Goal: Information Seeking & Learning: Learn about a topic

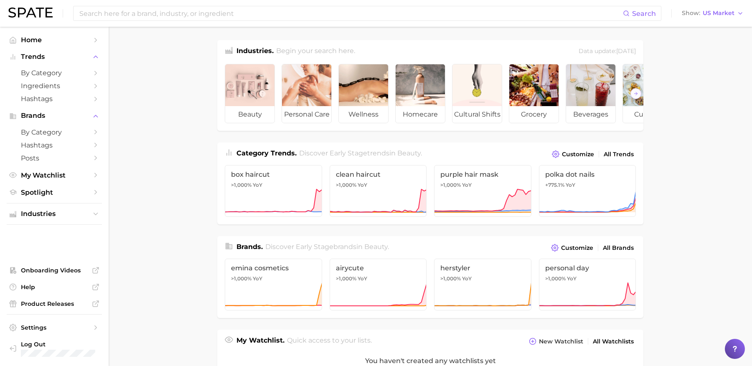
scroll to position [52, 0]
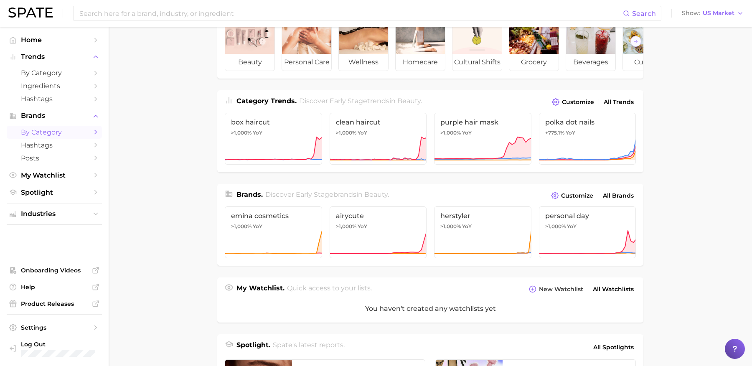
click at [50, 134] on span "by Category" at bounding box center [54, 132] width 67 height 8
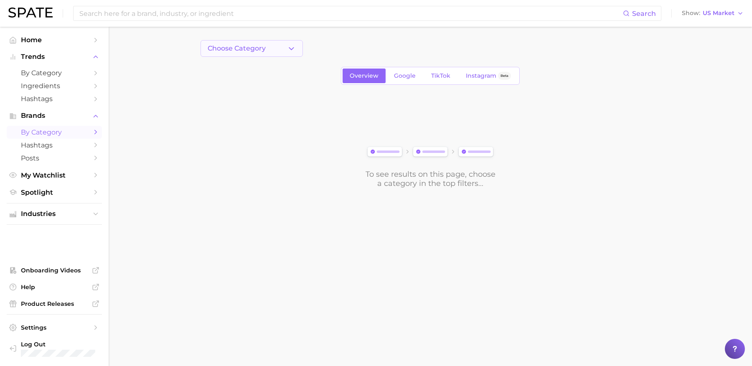
click at [247, 48] on span "Choose Category" at bounding box center [237, 49] width 58 height 8
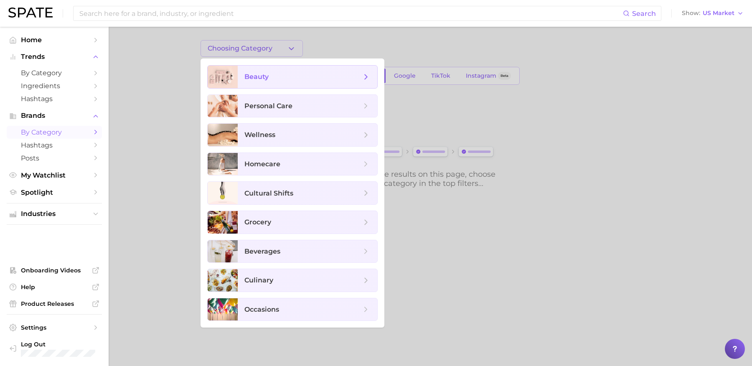
click at [277, 80] on span "beauty" at bounding box center [302, 76] width 117 height 9
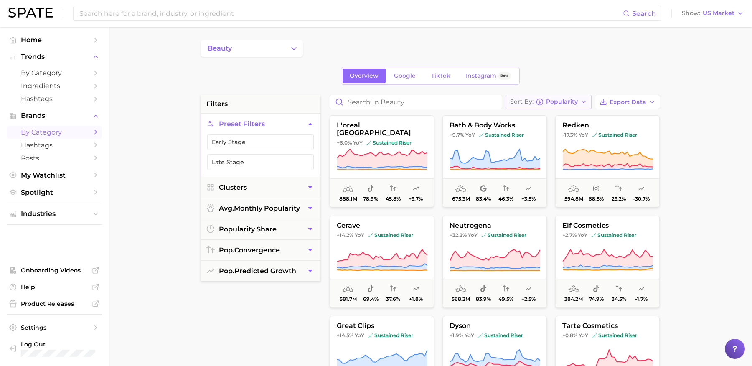
click at [567, 96] on button "Sort By Popularity" at bounding box center [548, 102] width 86 height 14
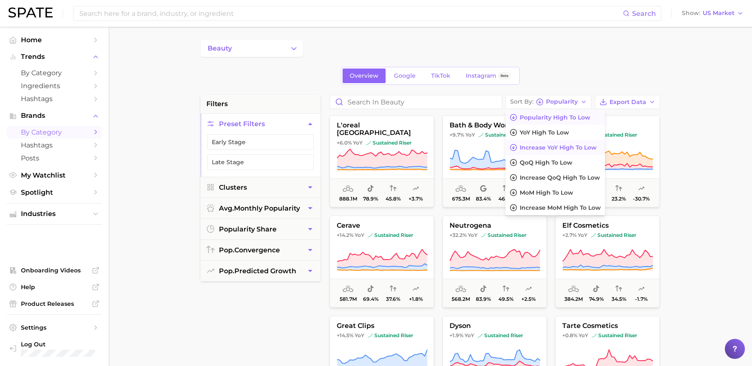
click at [559, 147] on span "Increase YoY high to low" at bounding box center [558, 147] width 77 height 7
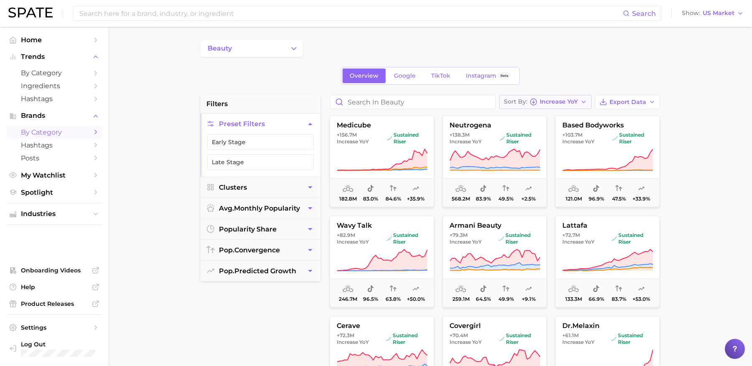
click at [562, 103] on span "Increase YoY" at bounding box center [559, 101] width 38 height 5
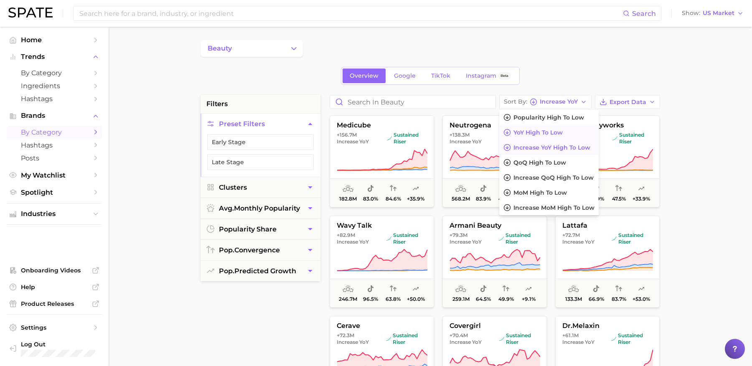
click at [557, 129] on span "YoY high to low" at bounding box center [537, 132] width 49 height 7
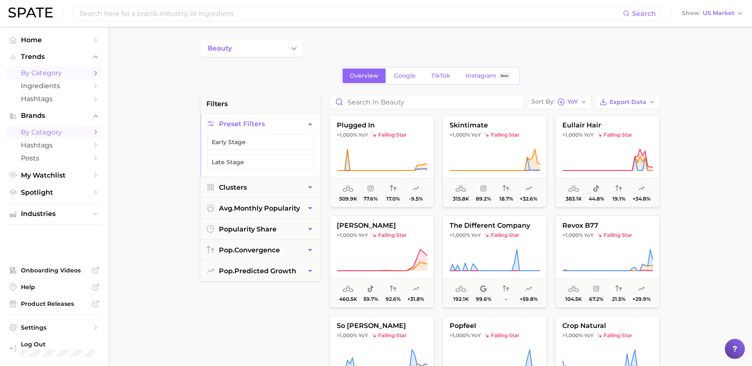
click at [67, 69] on span "by Category" at bounding box center [54, 73] width 67 height 8
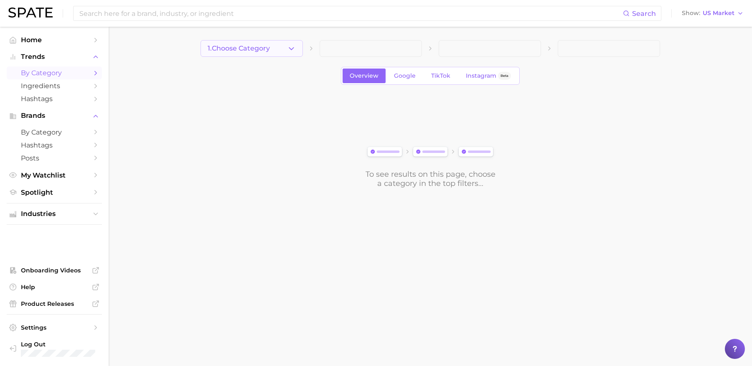
click at [279, 49] on button "1. Choose Category" at bounding box center [251, 48] width 102 height 17
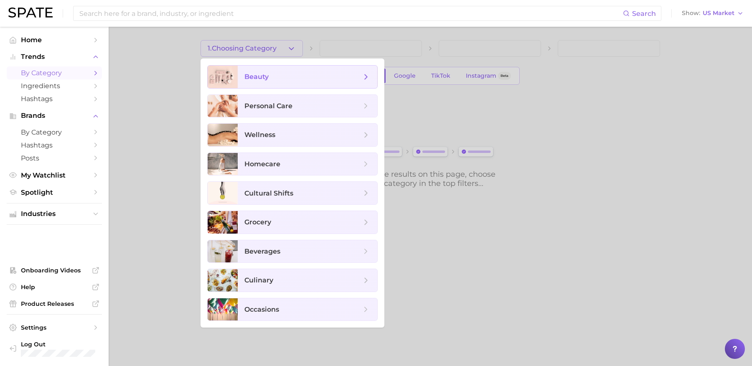
click at [261, 75] on span "beauty" at bounding box center [256, 77] width 24 height 8
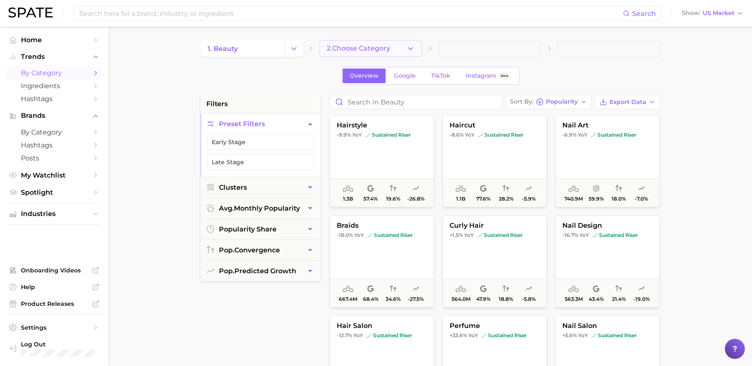
click at [388, 45] on span "2. Choose Category" at bounding box center [358, 49] width 63 height 8
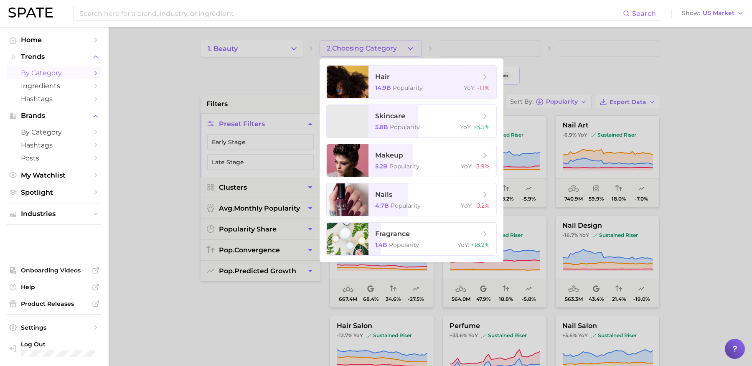
click at [388, 44] on div at bounding box center [376, 183] width 752 height 366
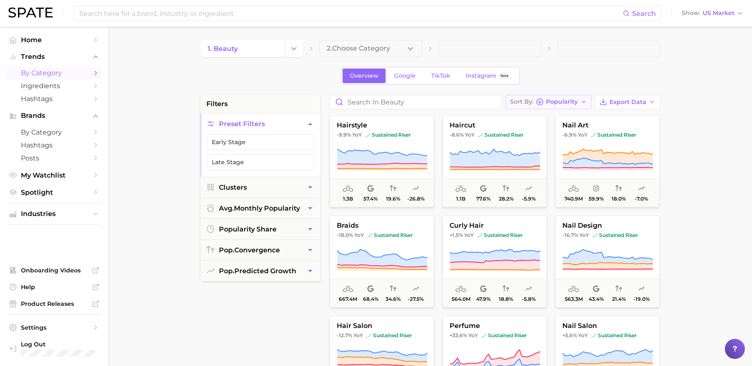
click at [569, 100] on span "Popularity" at bounding box center [562, 101] width 32 height 5
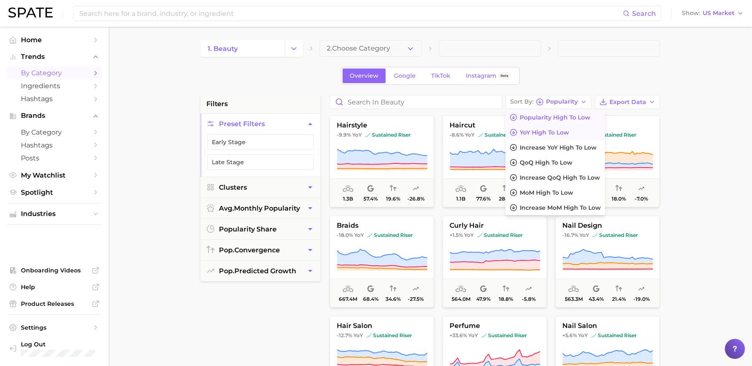
click at [554, 133] on span "YoY high to low" at bounding box center [544, 132] width 49 height 7
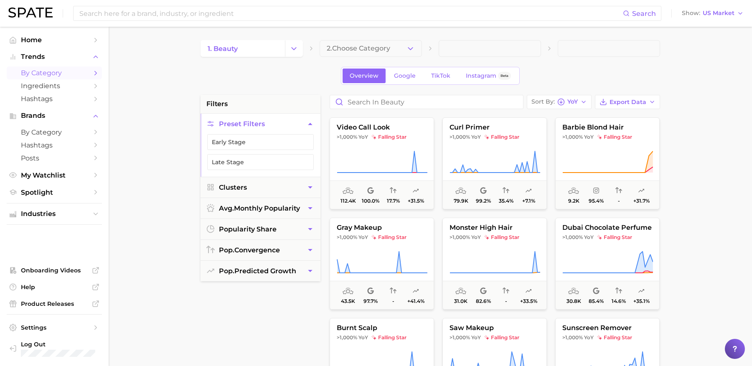
scroll to position [265, 0]
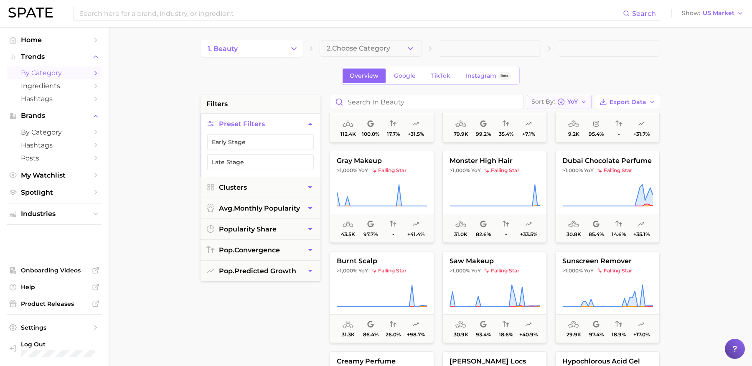
click at [564, 100] on circle "button" at bounding box center [561, 102] width 6 height 6
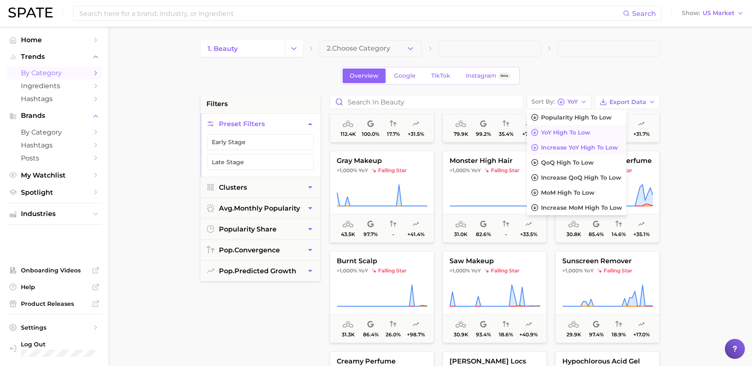
click at [569, 147] on span "Increase YoY high to low" at bounding box center [579, 147] width 77 height 7
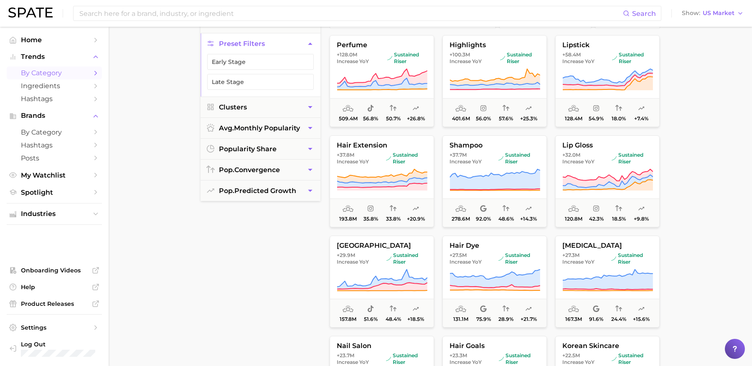
scroll to position [5, 0]
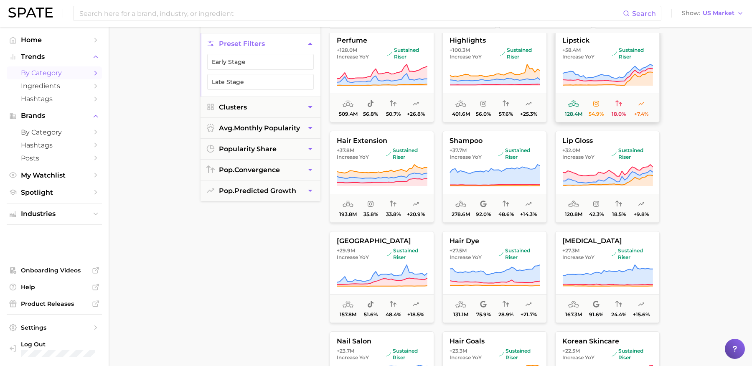
click at [619, 63] on icon at bounding box center [607, 74] width 91 height 23
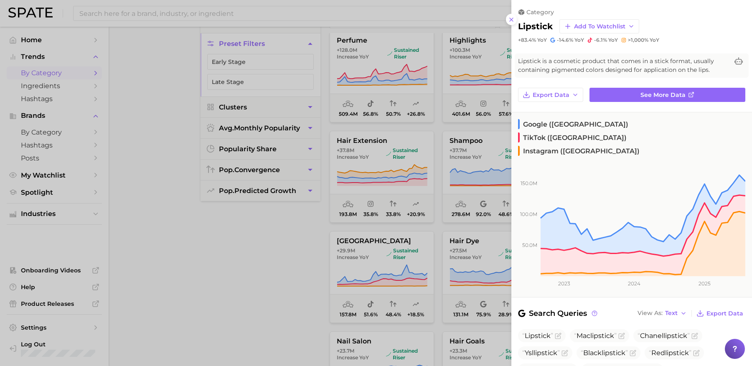
click at [294, 282] on div at bounding box center [376, 183] width 752 height 366
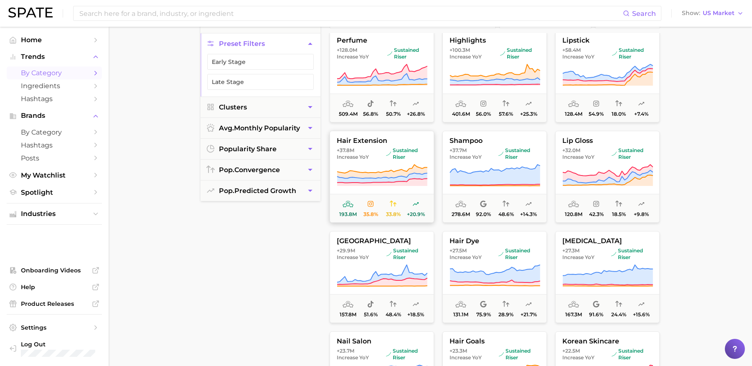
click at [391, 168] on icon at bounding box center [382, 175] width 91 height 23
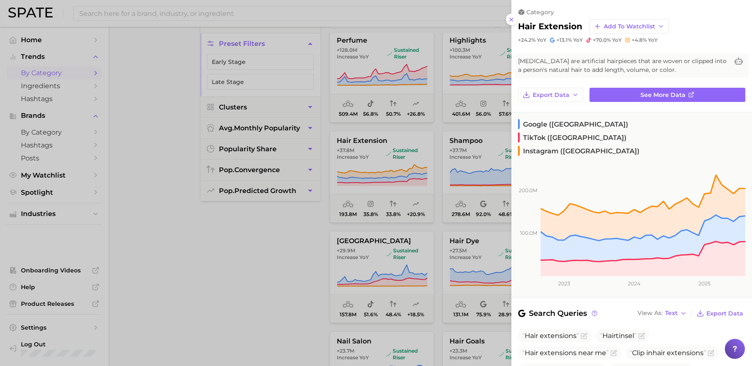
click at [286, 248] on div at bounding box center [376, 183] width 752 height 366
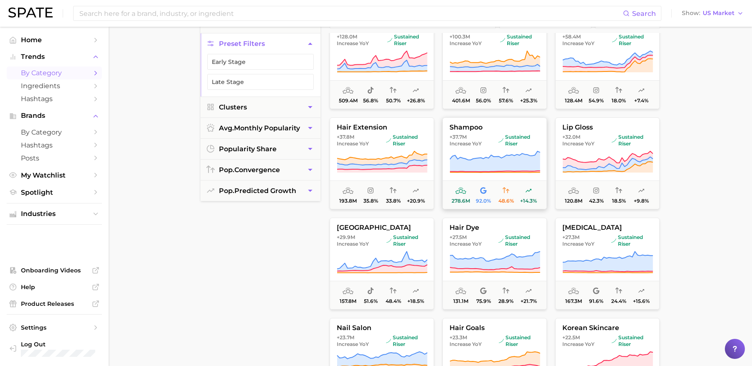
scroll to position [22, 0]
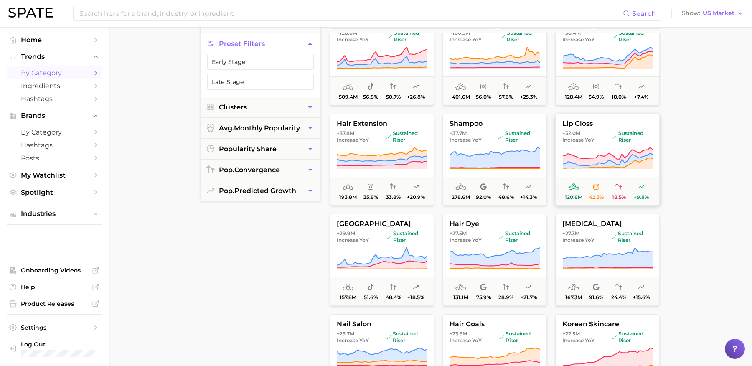
click at [625, 138] on span "sustained riser" at bounding box center [632, 136] width 41 height 13
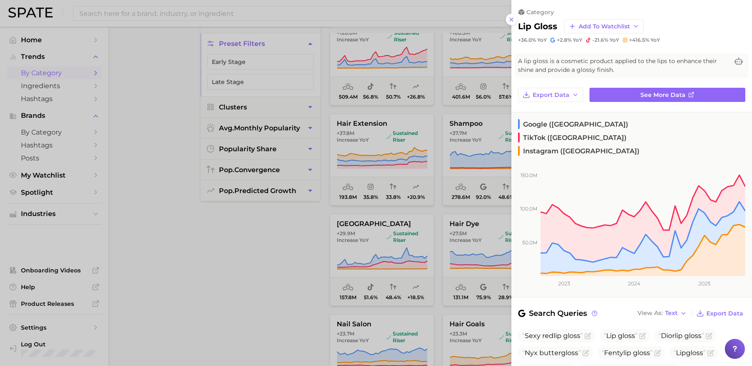
click at [249, 270] on div at bounding box center [376, 183] width 752 height 366
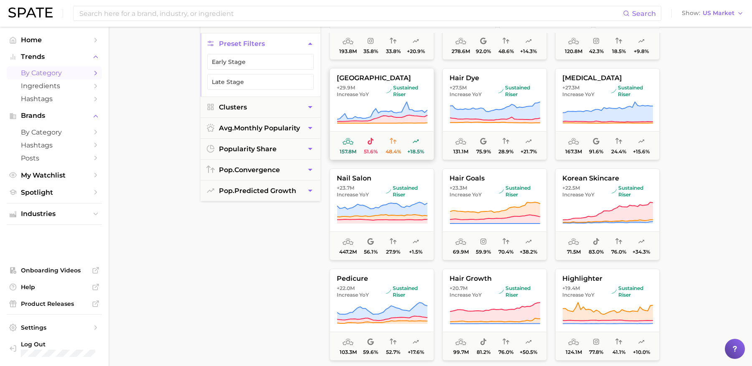
scroll to position [168, 0]
click at [507, 186] on span "sustained riser" at bounding box center [519, 190] width 41 height 13
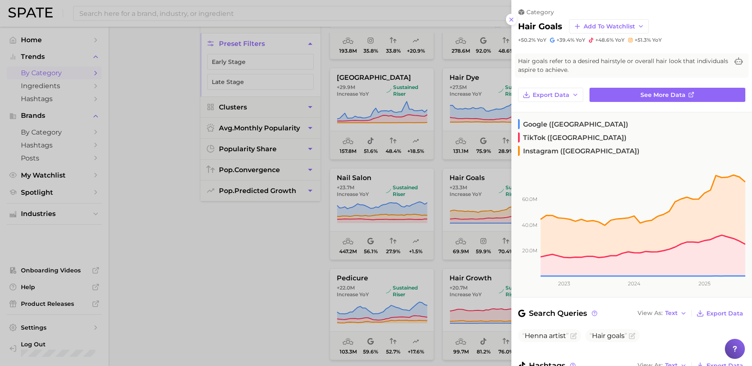
click at [263, 293] on div at bounding box center [376, 183] width 752 height 366
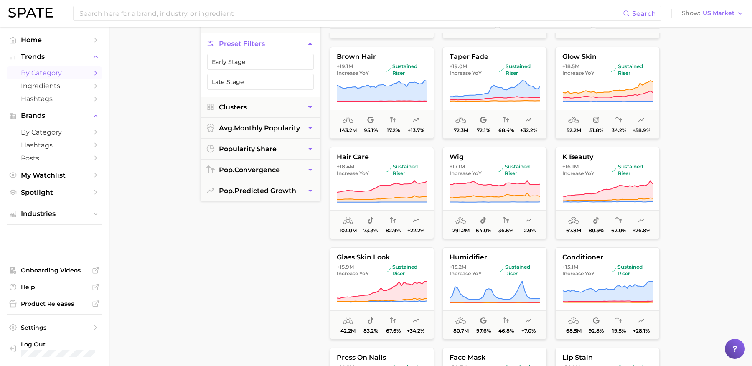
scroll to position [587, 0]
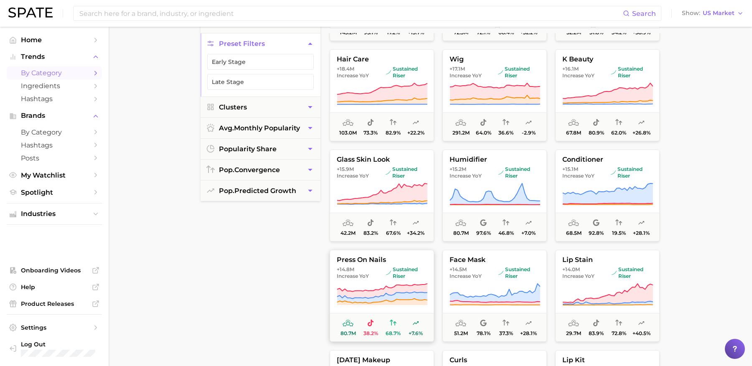
click at [423, 276] on span "sustained riser" at bounding box center [406, 272] width 41 height 13
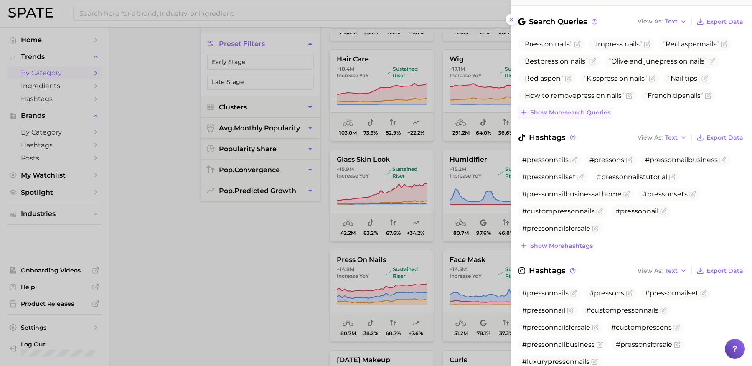
scroll to position [0, 0]
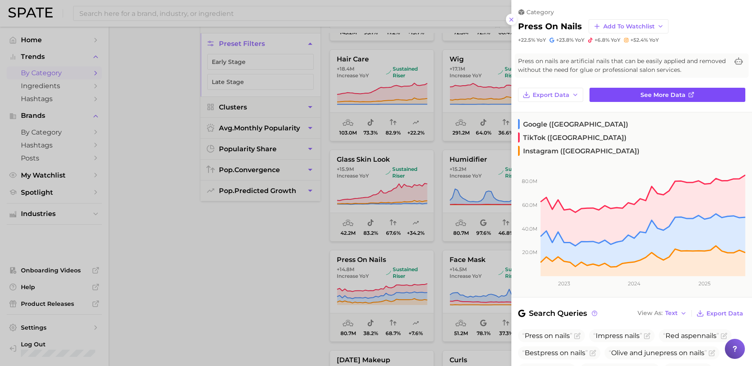
click at [625, 96] on link "See more data" at bounding box center [667, 95] width 156 height 14
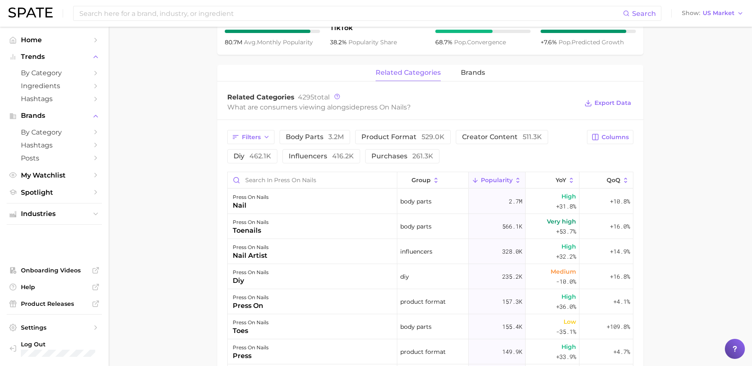
scroll to position [339, 0]
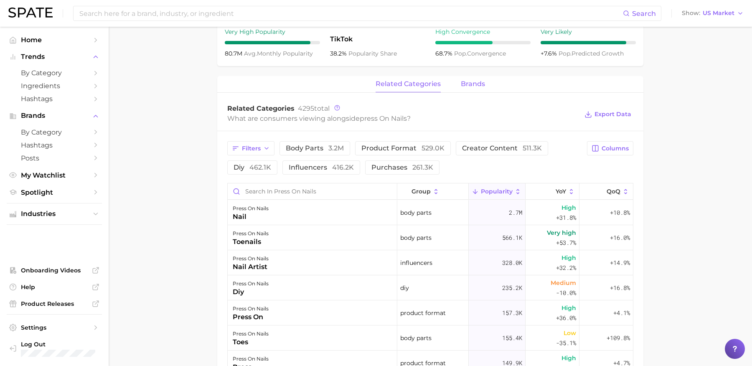
click at [472, 89] on button "brands" at bounding box center [473, 84] width 24 height 16
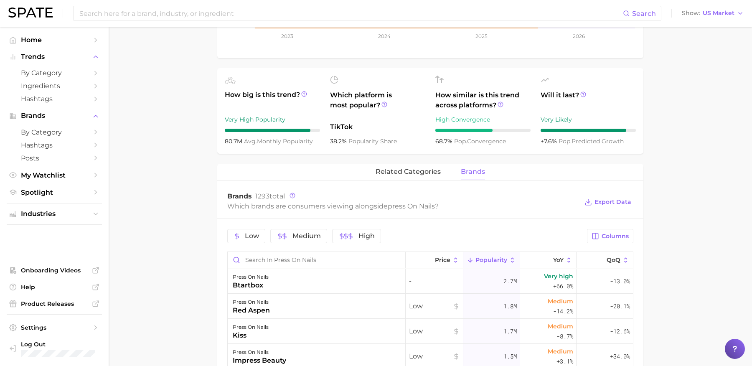
scroll to position [0, 0]
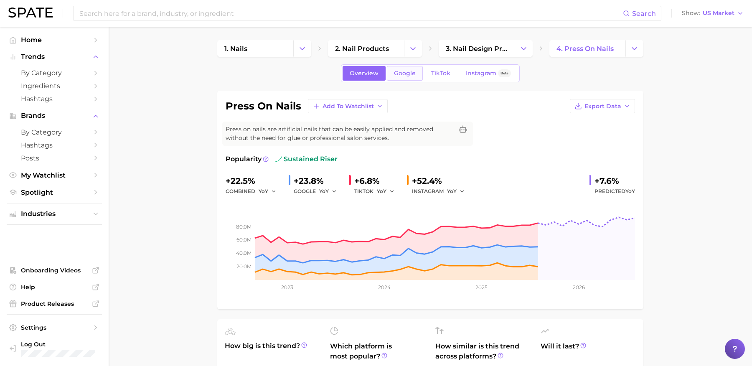
click at [409, 76] on span "Google" at bounding box center [405, 73] width 22 height 7
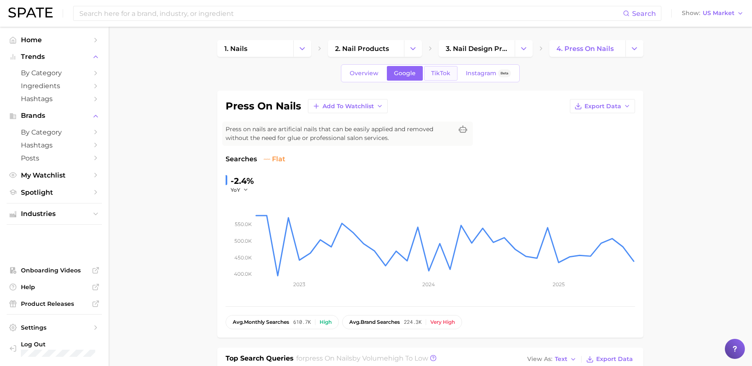
click at [442, 77] on link "TikTok" at bounding box center [440, 73] width 33 height 15
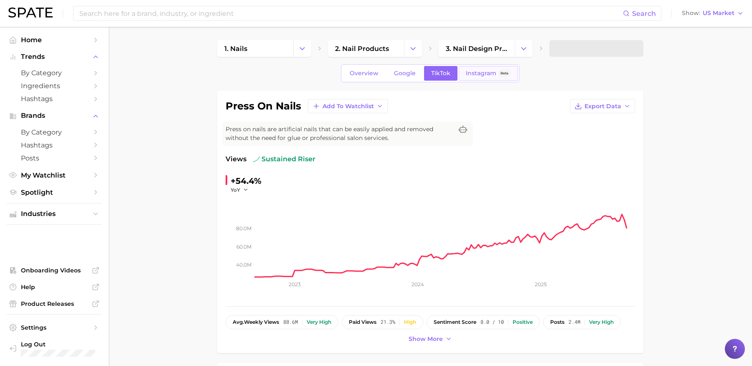
click at [470, 76] on span "Instagram" at bounding box center [481, 73] width 30 height 7
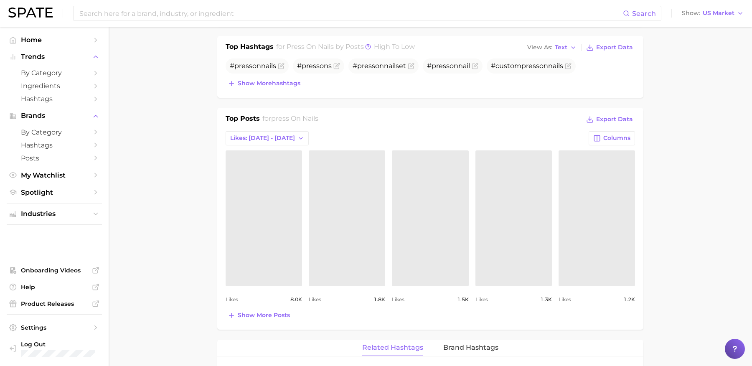
scroll to position [281, 0]
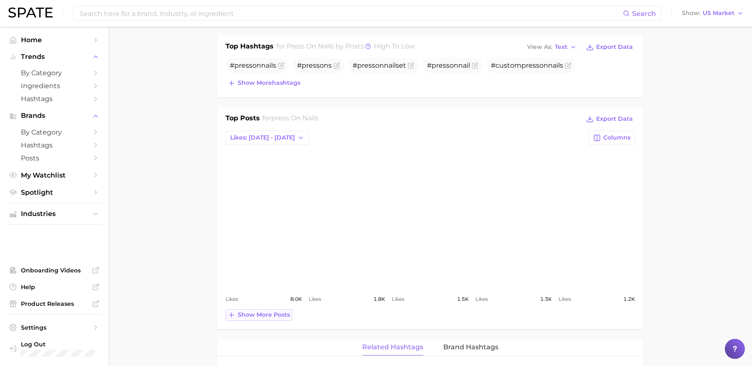
click at [276, 315] on span "Show more posts" at bounding box center [264, 314] width 52 height 7
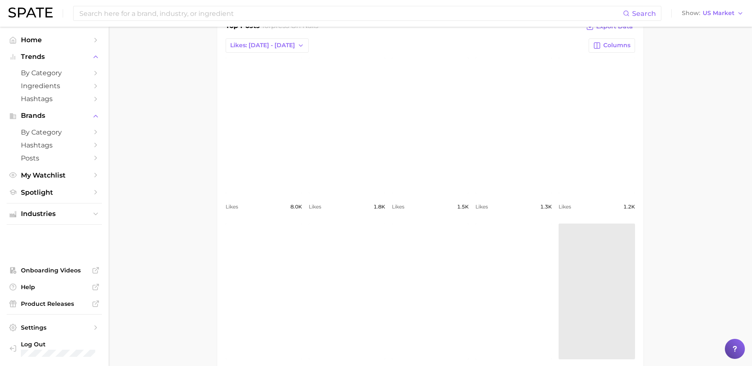
scroll to position [513, 0]
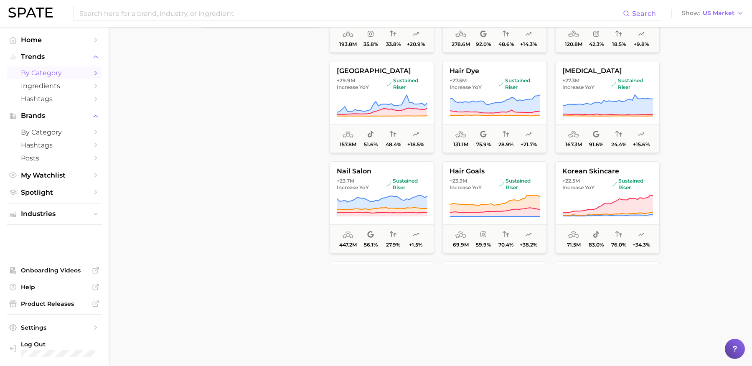
scroll to position [294, 0]
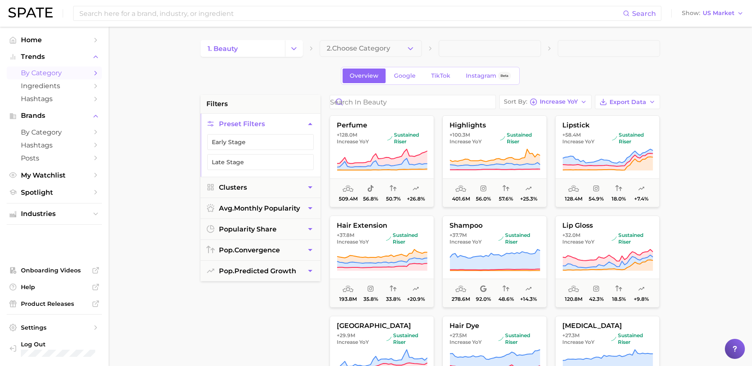
scroll to position [294, 0]
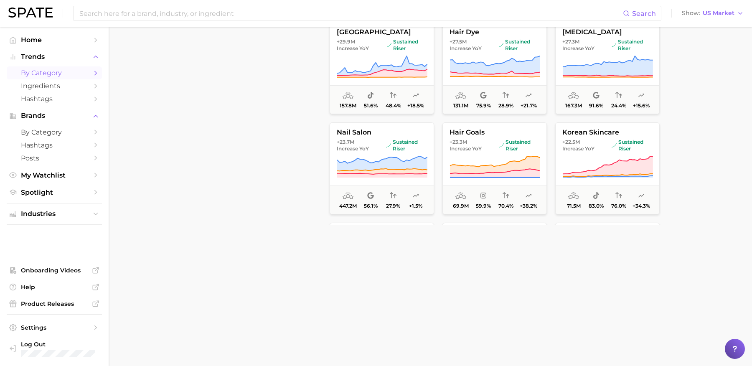
click at [367, 234] on div "filters Preset Filters Early Stage Late Stage Clusters avg. monthly popularity …" at bounding box center [432, 63] width 464 height 524
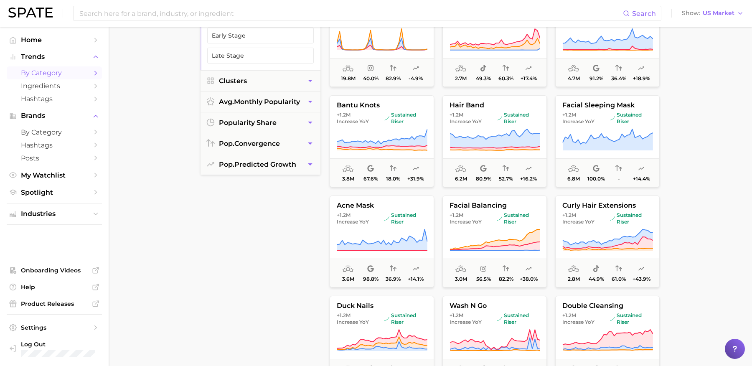
scroll to position [11703, 0]
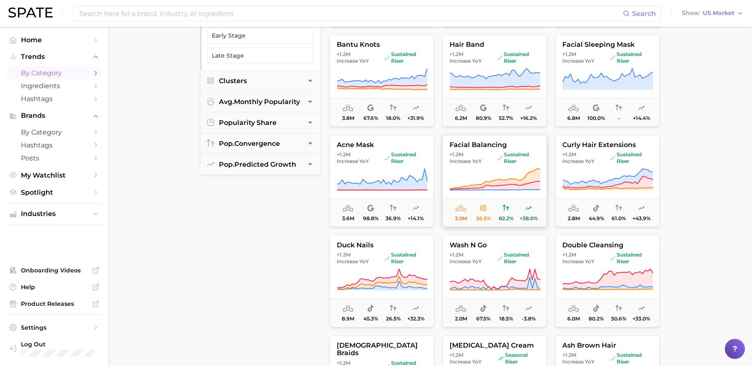
click at [504, 154] on span "sustained riser" at bounding box center [518, 157] width 43 height 13
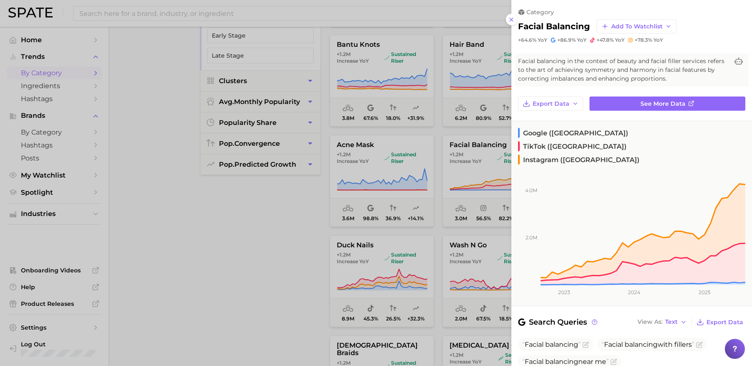
click at [309, 274] on div at bounding box center [376, 183] width 752 height 366
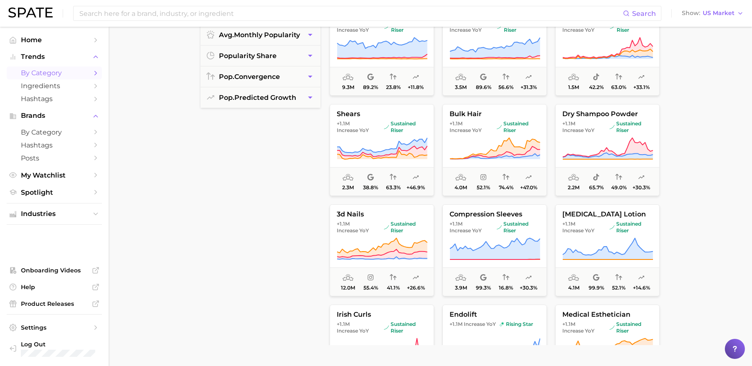
scroll to position [0, 0]
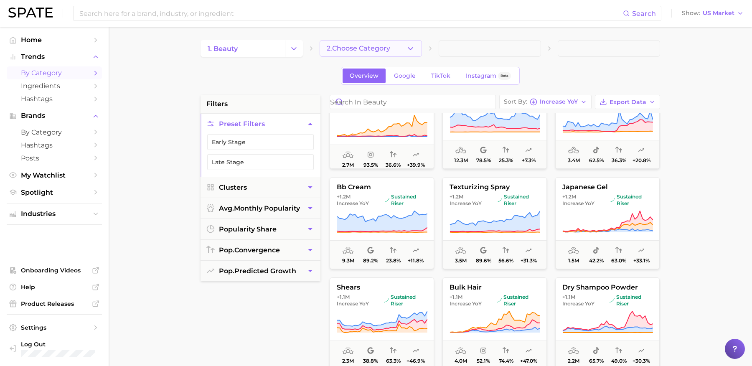
click at [353, 46] on span "2. Choose Category" at bounding box center [358, 49] width 63 height 8
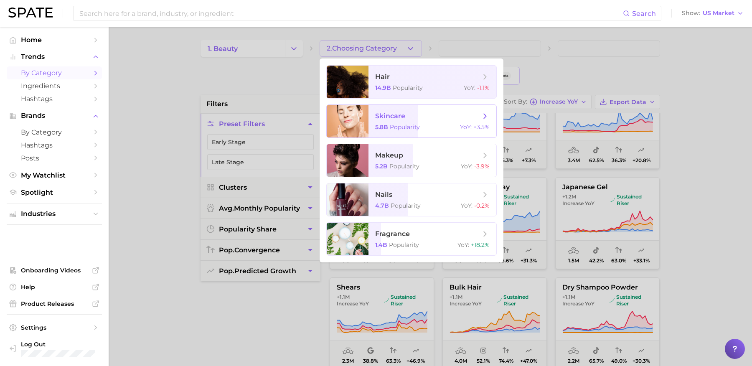
click at [390, 122] on span "skincare 5.8b Popularity YoY : +3.5%" at bounding box center [432, 121] width 128 height 33
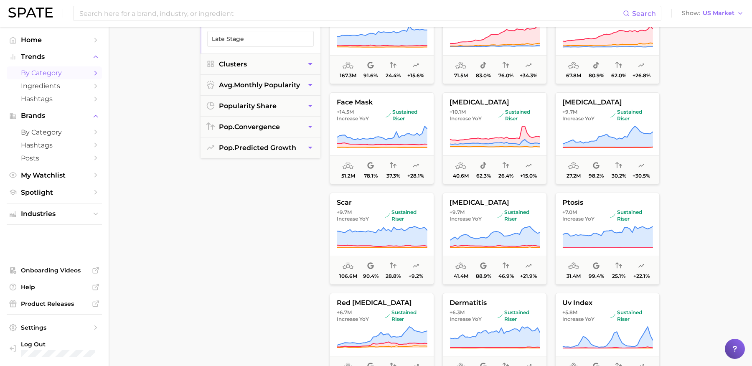
scroll to position [124, 0]
click at [401, 108] on span "sustained riser" at bounding box center [406, 114] width 41 height 13
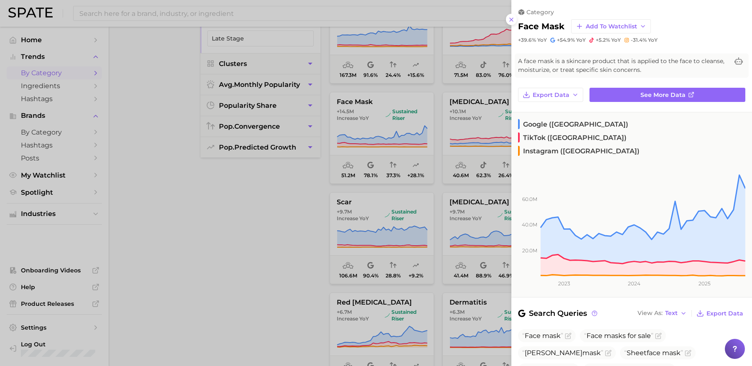
click at [299, 239] on div at bounding box center [376, 183] width 752 height 366
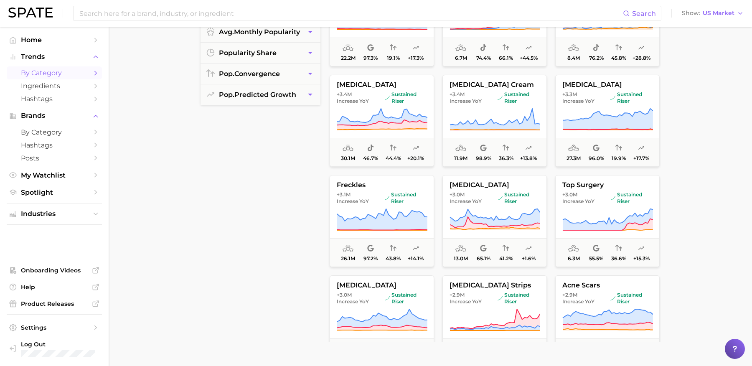
scroll to position [870, 0]
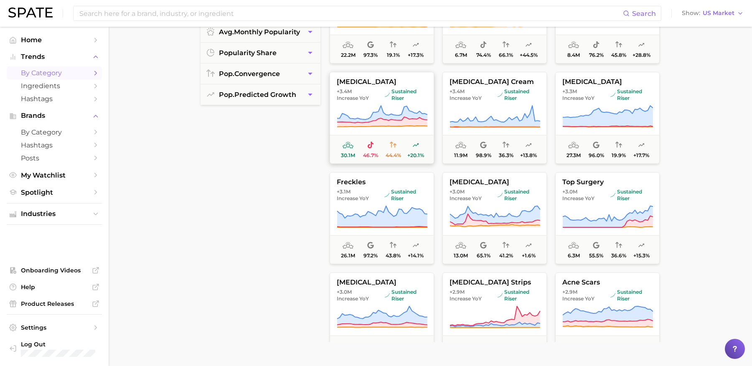
click at [398, 113] on icon at bounding box center [382, 116] width 91 height 23
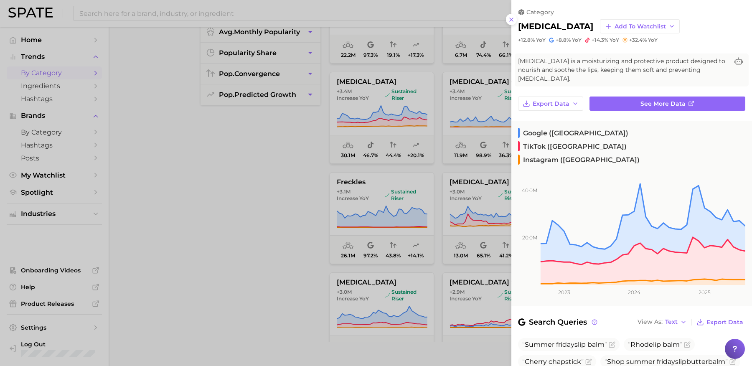
click at [285, 224] on div at bounding box center [376, 183] width 752 height 366
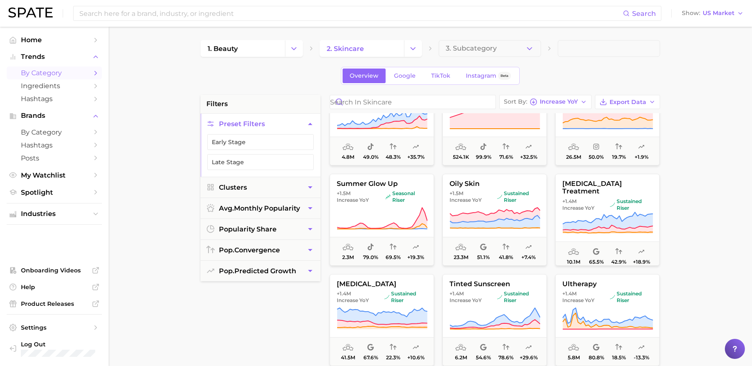
scroll to position [2263, 0]
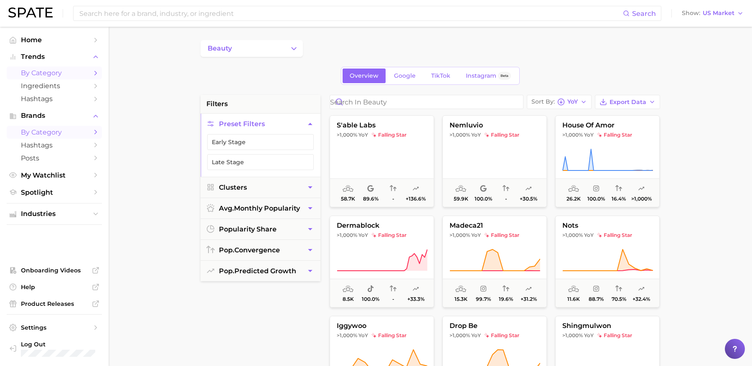
click at [59, 69] on span "by Category" at bounding box center [54, 73] width 67 height 8
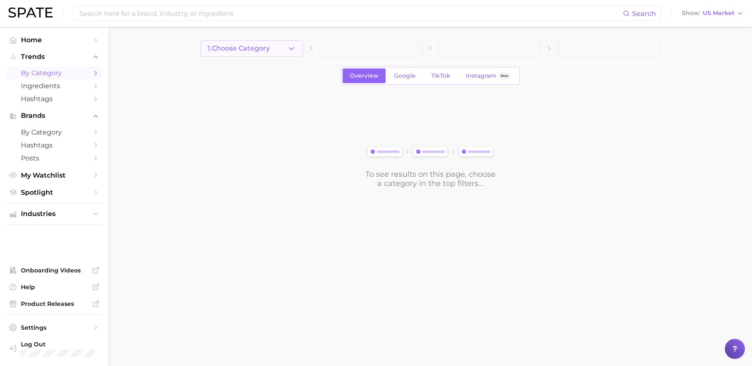
click at [262, 43] on button "1. Choose Category" at bounding box center [251, 48] width 102 height 17
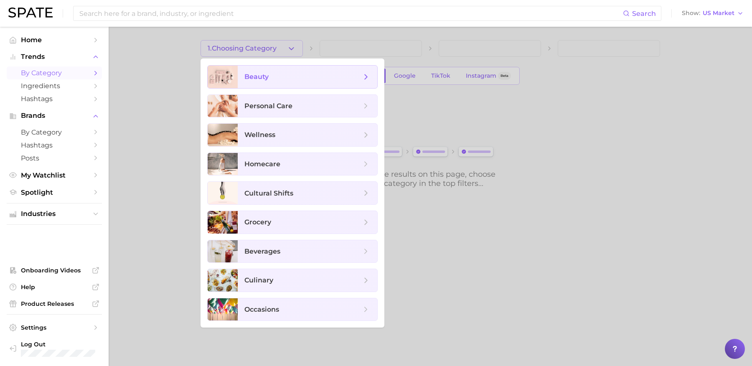
click at [279, 82] on span "beauty" at bounding box center [308, 77] width 140 height 23
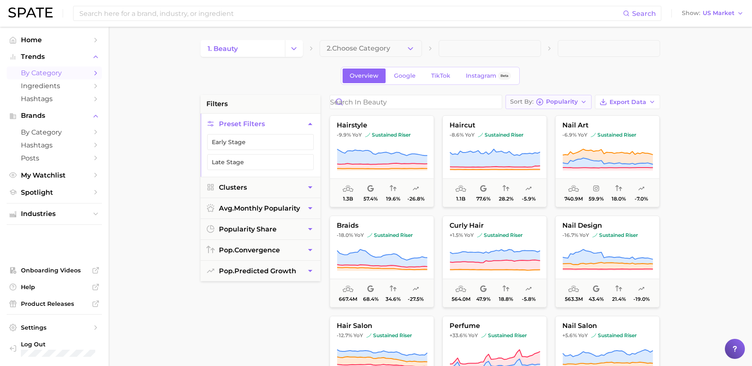
click at [577, 99] on span "Popularity" at bounding box center [562, 101] width 32 height 5
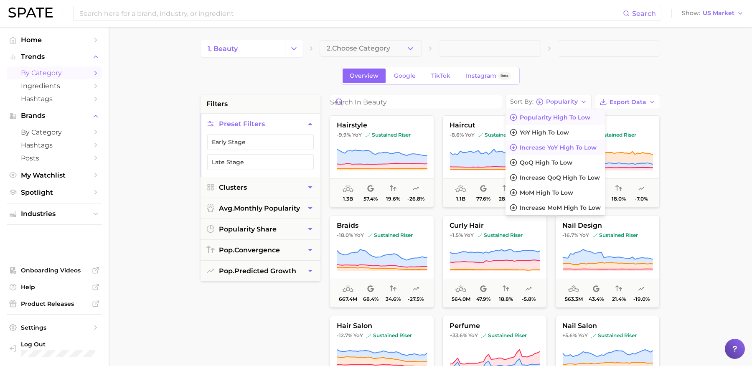
click at [577, 144] on span "Increase YoY high to low" at bounding box center [558, 147] width 77 height 7
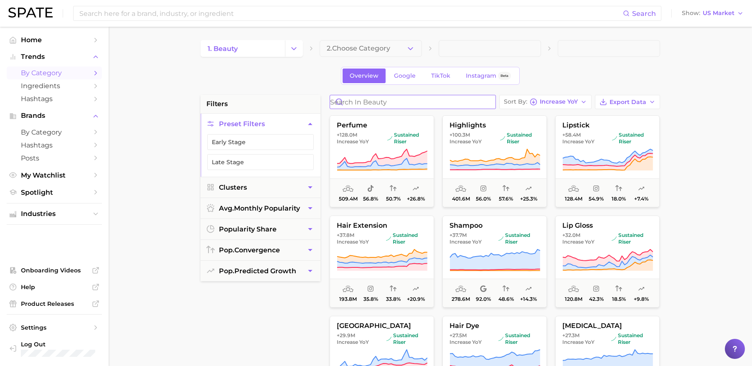
click at [411, 96] on input "Search in beauty" at bounding box center [412, 101] width 165 height 13
type input "n"
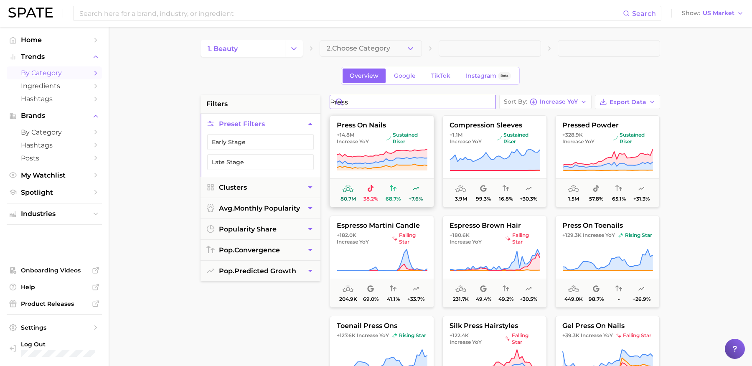
type input "press"
click at [359, 152] on icon at bounding box center [382, 159] width 91 height 23
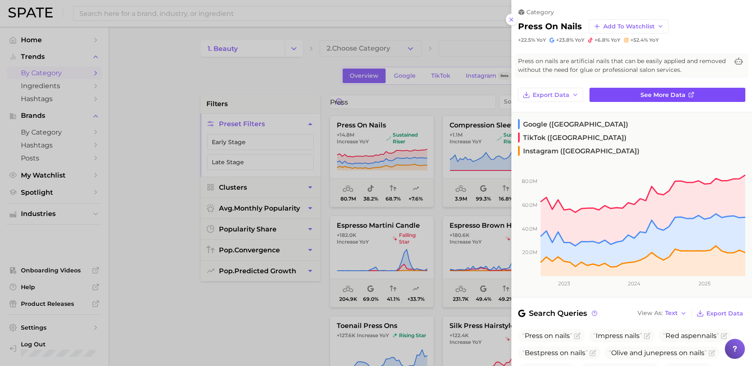
click at [624, 91] on link "See more data" at bounding box center [667, 95] width 156 height 14
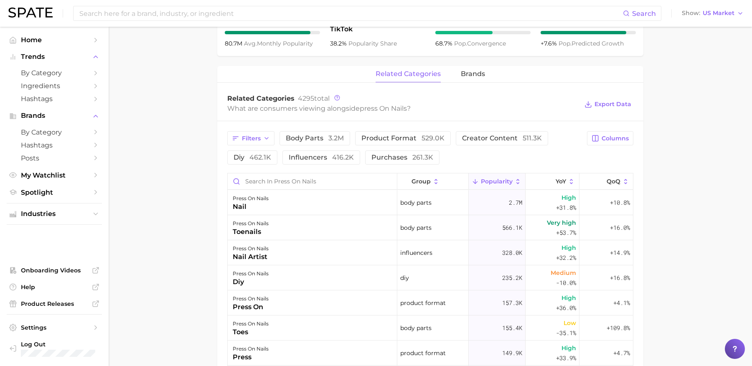
scroll to position [349, 0]
click at [468, 80] on button "brands" at bounding box center [473, 74] width 24 height 16
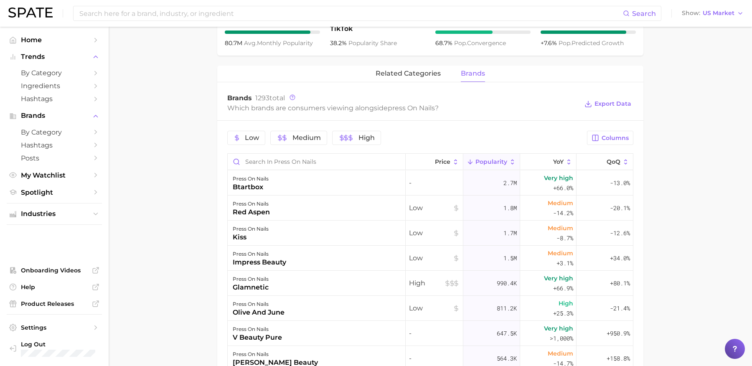
scroll to position [363, 0]
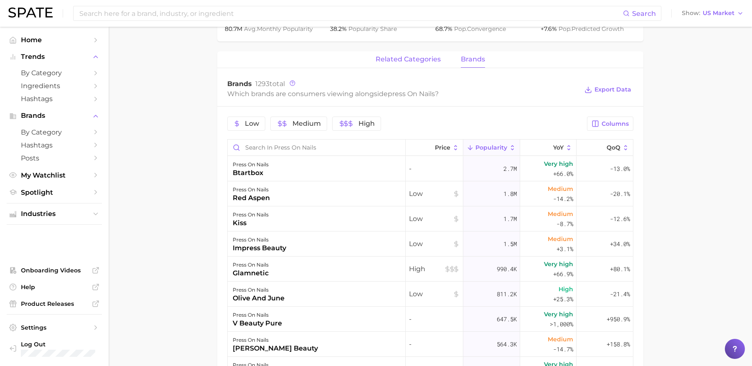
click at [409, 62] on span "related categories" at bounding box center [408, 60] width 65 height 8
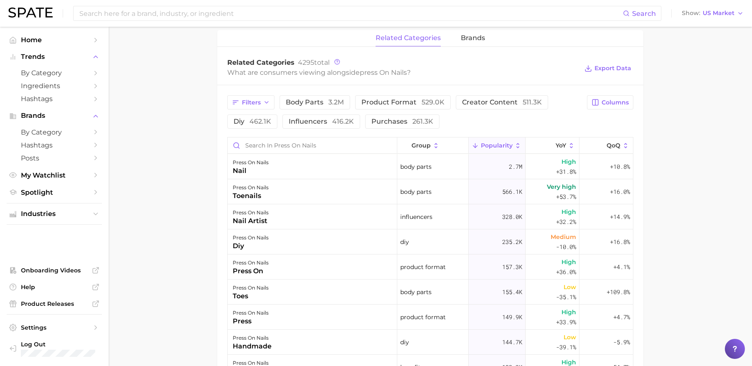
scroll to position [385, 0]
click at [260, 101] on span "Filters" at bounding box center [251, 102] width 19 height 7
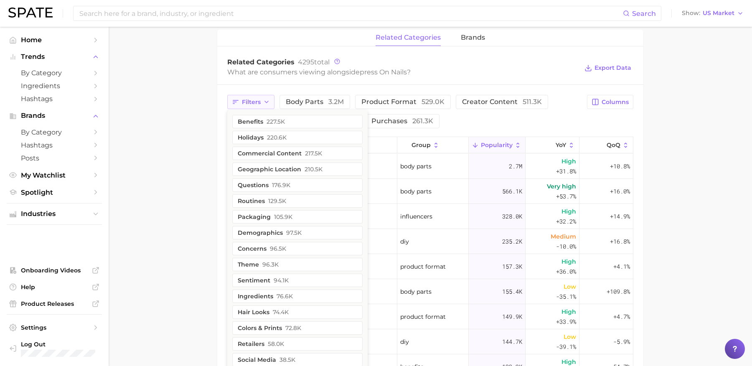
click at [256, 100] on span "Filters" at bounding box center [251, 102] width 19 height 7
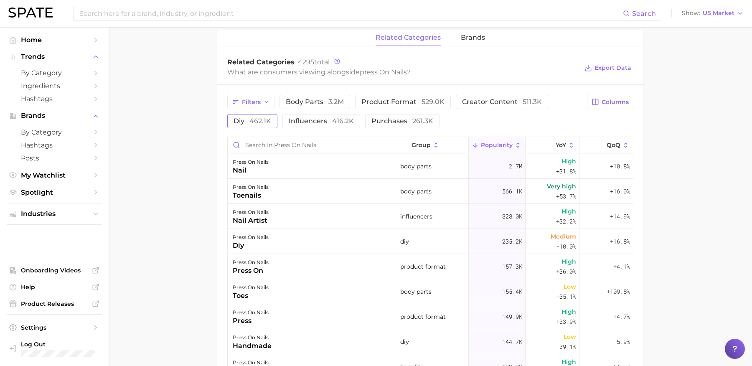
click at [259, 117] on span "462.1k" at bounding box center [260, 121] width 22 height 8
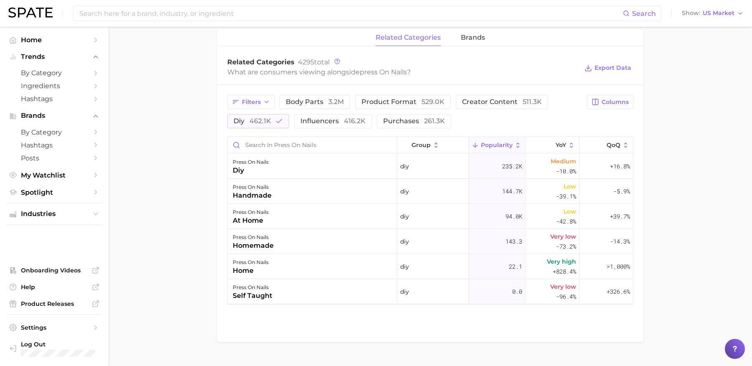
click at [262, 128] on div "Filters body parts 3.2m product format 529.0k creator content 511.3k diy 462.1k…" at bounding box center [430, 200] width 426 height 230
click at [262, 124] on span "462.1k" at bounding box center [260, 121] width 22 height 8
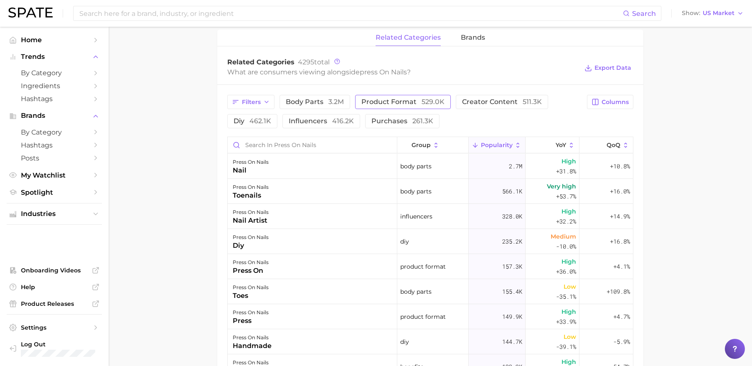
click at [423, 99] on span "529.0k" at bounding box center [432, 102] width 23 height 8
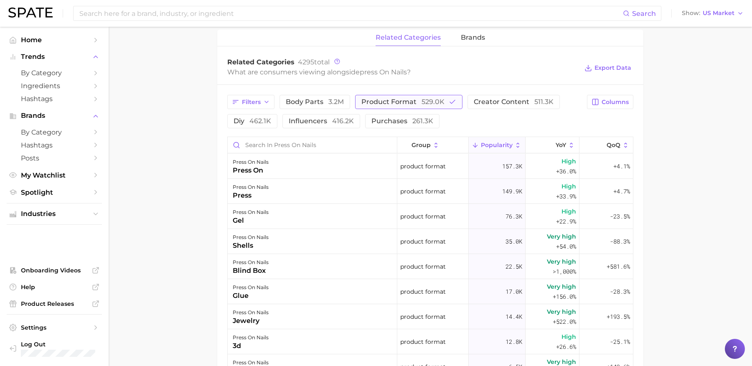
click at [423, 99] on span "529.0k" at bounding box center [432, 102] width 23 height 8
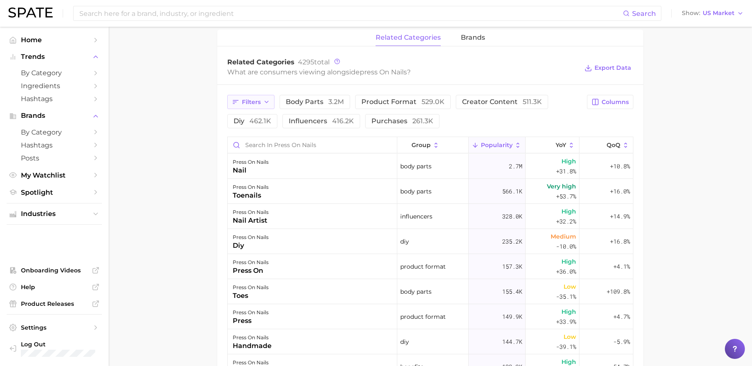
click at [253, 106] on button "Filters" at bounding box center [250, 102] width 47 height 14
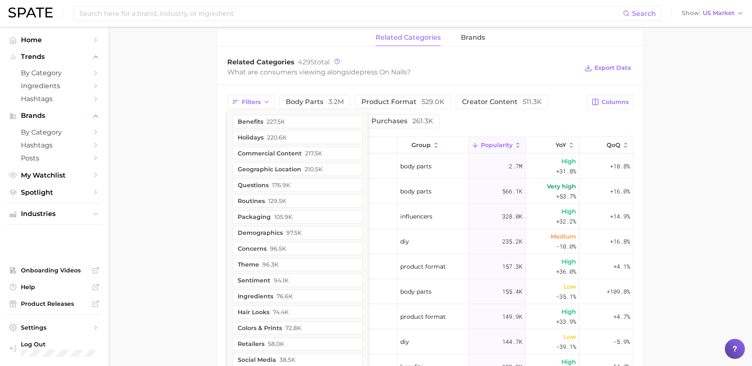
click at [199, 282] on main "1. nails 2. nail products 3. nail design products 4. press on nails Overview Go…" at bounding box center [430, 98] width 643 height 913
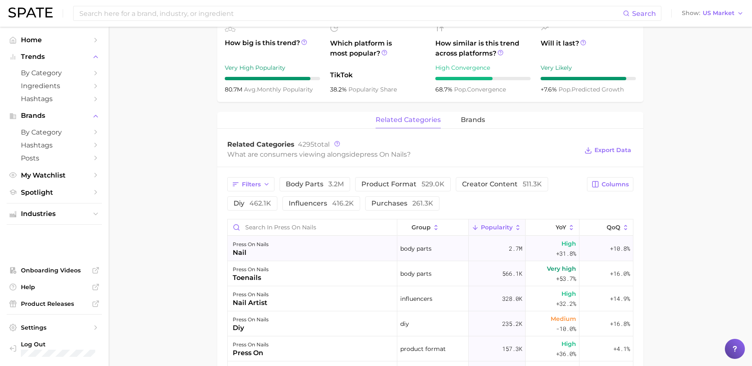
scroll to position [0, 0]
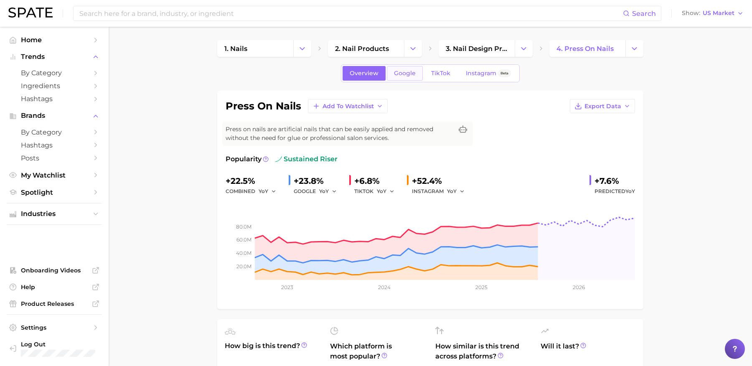
click at [400, 76] on link "Google" at bounding box center [405, 73] width 36 height 15
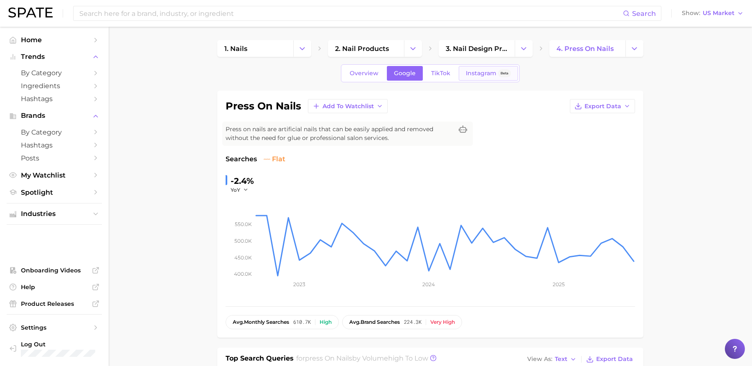
click at [477, 78] on link "Instagram Beta" at bounding box center [488, 73] width 59 height 15
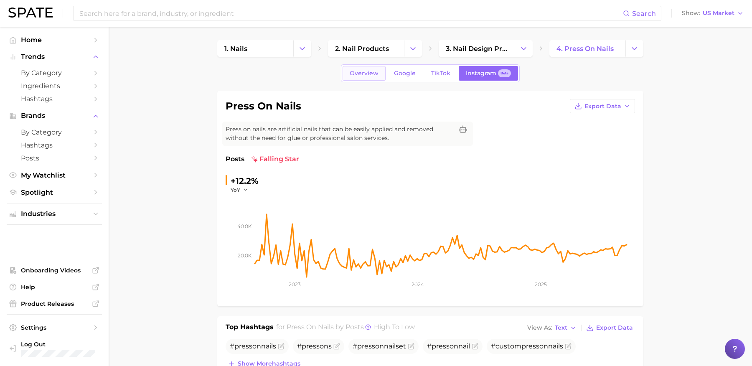
click at [366, 73] on span "Overview" at bounding box center [364, 73] width 29 height 7
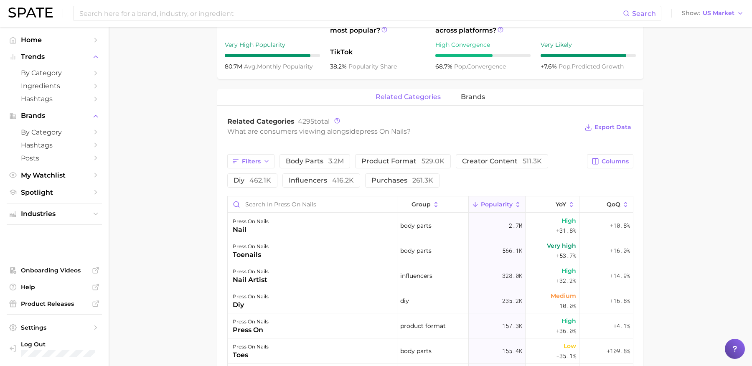
scroll to position [345, 0]
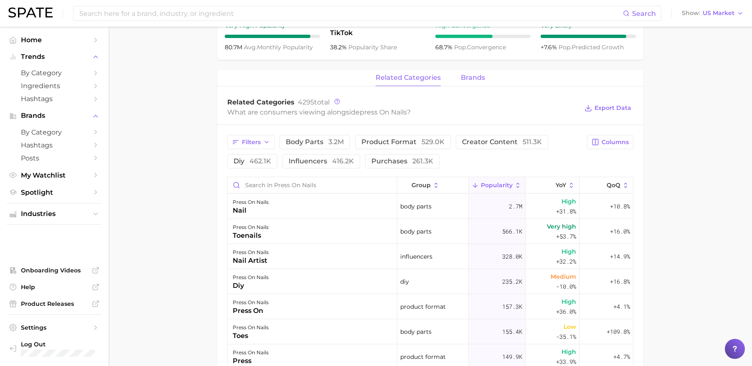
click at [484, 78] on div "related categories brands" at bounding box center [430, 78] width 426 height 17
click at [480, 80] on span "brands" at bounding box center [473, 78] width 24 height 8
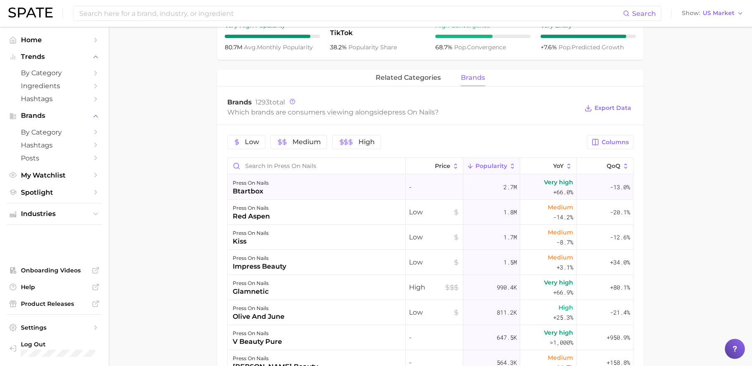
click at [350, 180] on div "press on nails btartbox" at bounding box center [317, 187] width 178 height 25
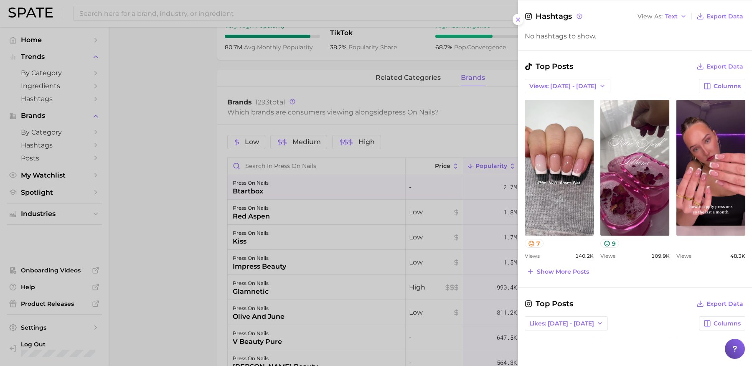
scroll to position [218, 0]
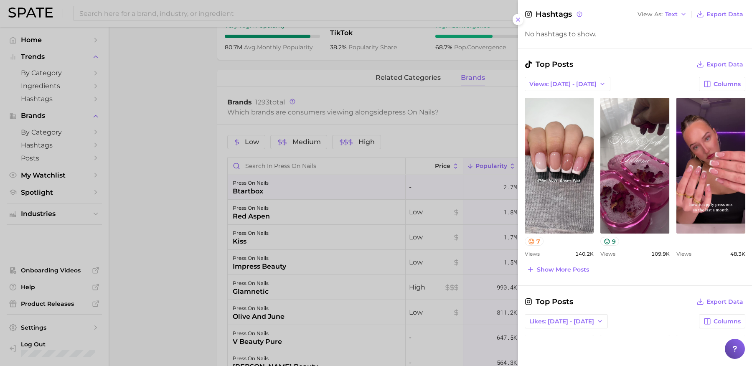
click at [444, 138] on div at bounding box center [376, 183] width 752 height 366
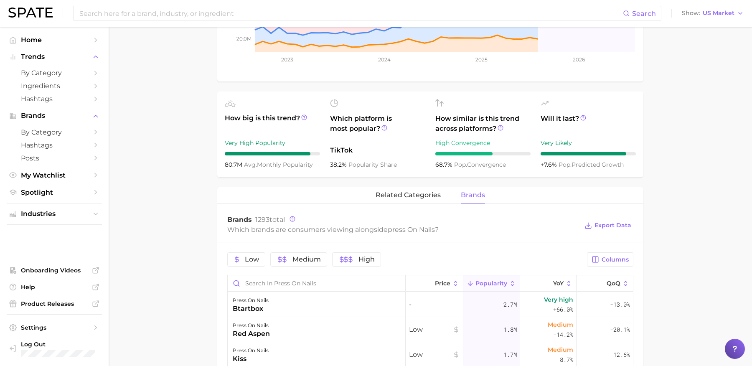
scroll to position [0, 0]
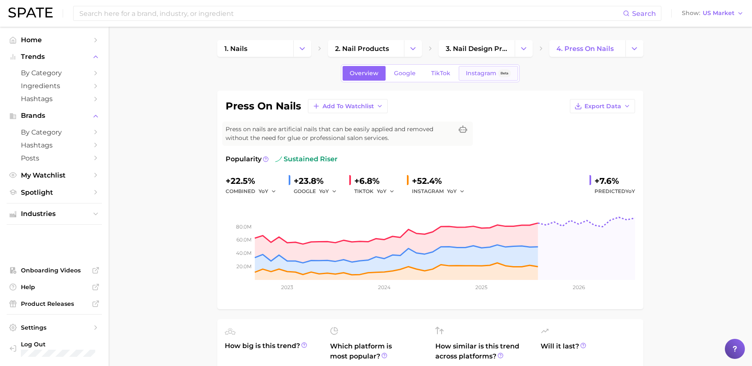
click at [482, 76] on link "Instagram Beta" at bounding box center [488, 73] width 59 height 15
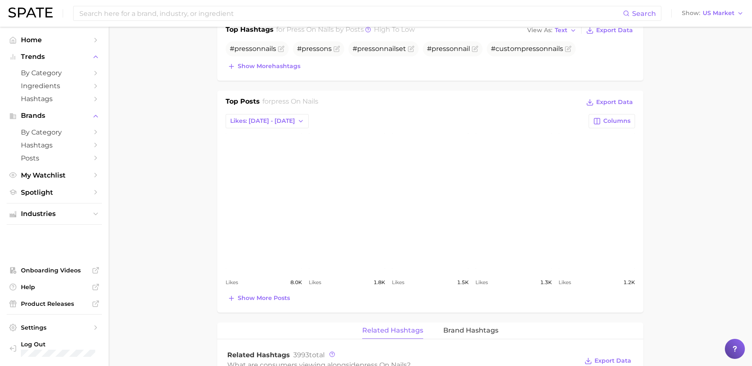
scroll to position [299, 0]
click at [269, 294] on span "Show more posts" at bounding box center [264, 296] width 52 height 7
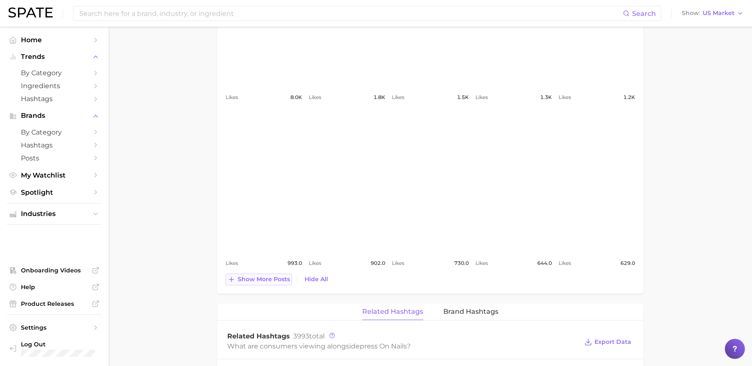
scroll to position [483, 0]
click at [263, 278] on span "Show more posts" at bounding box center [264, 278] width 52 height 7
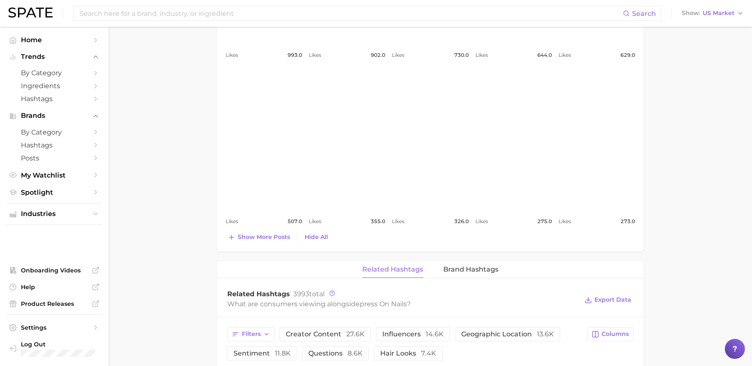
scroll to position [691, 0]
click at [261, 233] on span "Show more posts" at bounding box center [264, 236] width 52 height 7
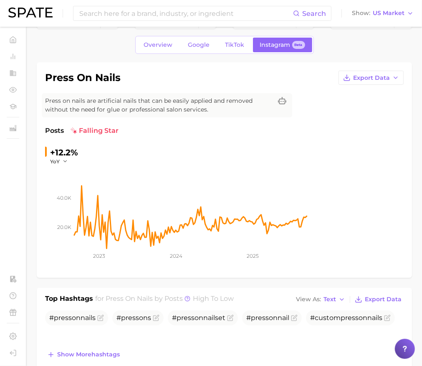
scroll to position [0, 0]
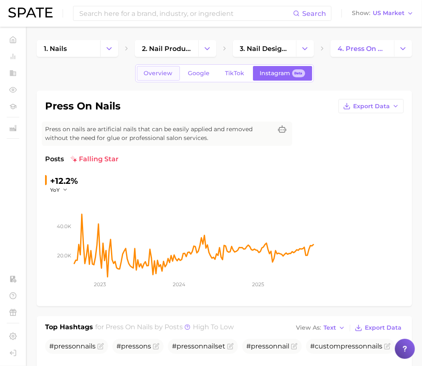
click at [180, 76] on link "Overview" at bounding box center [158, 73] width 43 height 15
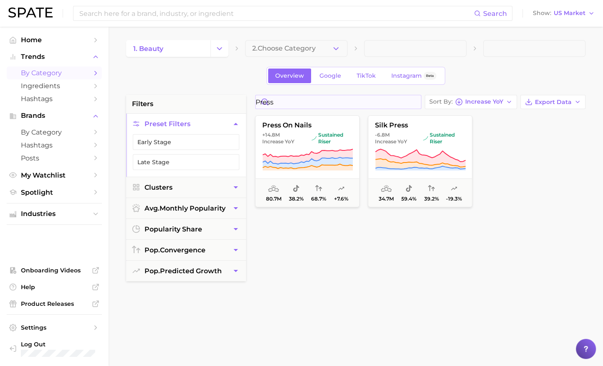
click at [421, 102] on input "press" at bounding box center [338, 101] width 165 height 13
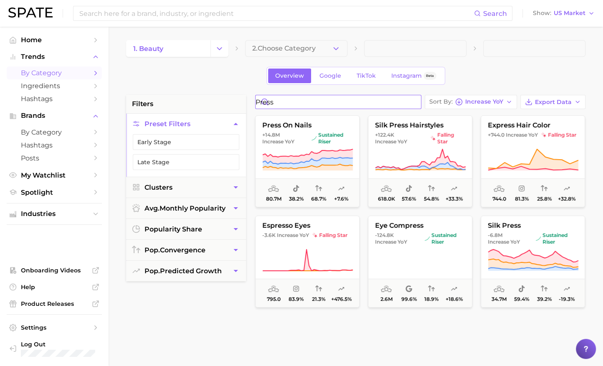
click at [418, 102] on input "press" at bounding box center [338, 101] width 165 height 13
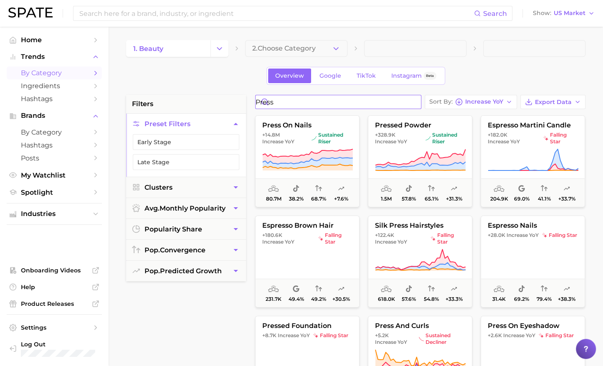
click at [414, 102] on input "press" at bounding box center [338, 101] width 165 height 13
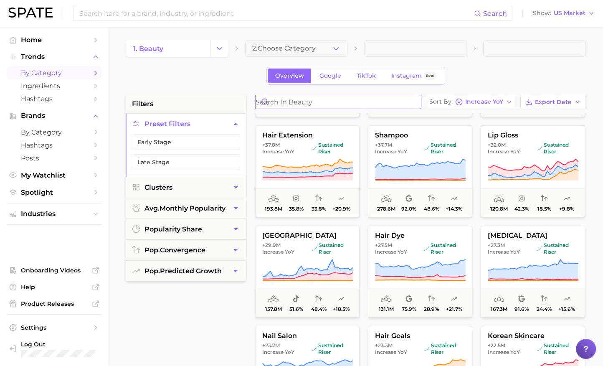
scroll to position [91, 0]
click at [512, 152] on span "Increase YoY" at bounding box center [504, 151] width 32 height 7
